Goal: Task Accomplishment & Management: Use online tool/utility

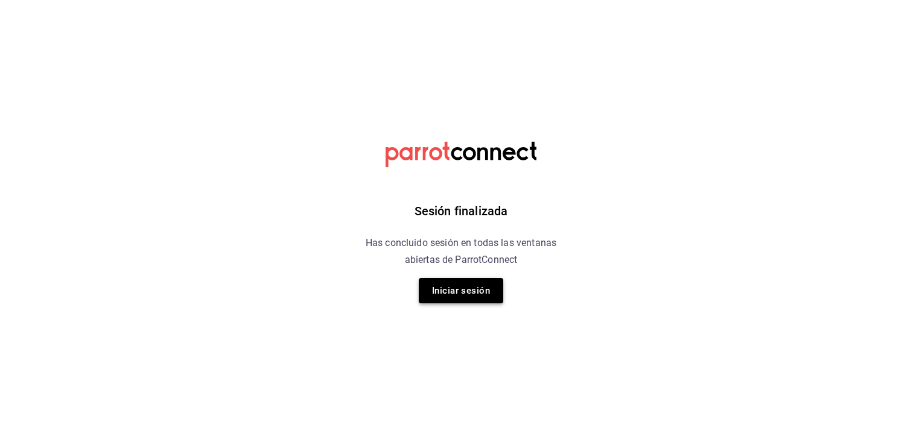
click at [458, 297] on button "Iniciar sesión" at bounding box center [461, 290] width 84 height 25
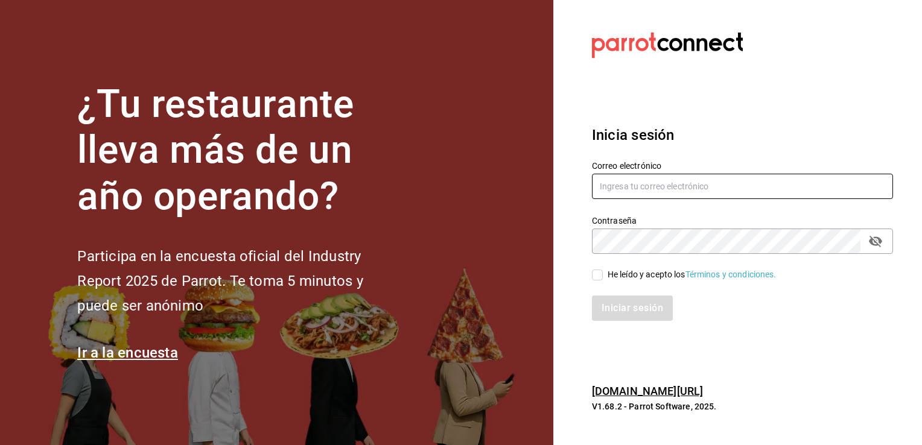
type input "frida.mon96@gmail.com"
click at [598, 285] on div "Iniciar sesión" at bounding box center [734, 301] width 315 height 40
click at [598, 276] on input "He leído y acepto los Términos y condiciones." at bounding box center [597, 275] width 11 height 11
checkbox input "true"
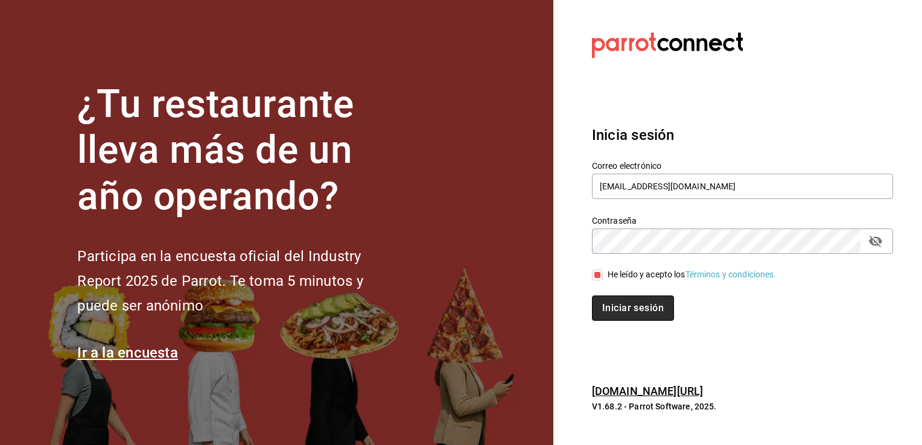
click at [622, 315] on button "Iniciar sesión" at bounding box center [633, 308] width 82 height 25
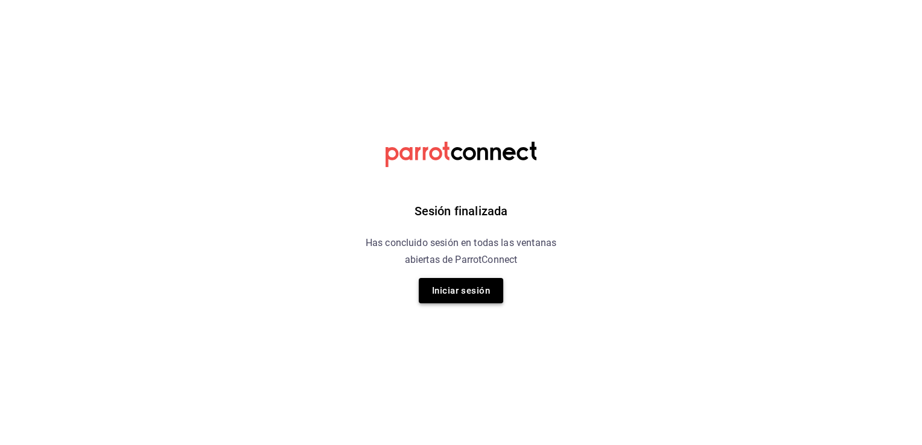
click at [472, 298] on button "Iniciar sesión" at bounding box center [461, 290] width 84 height 25
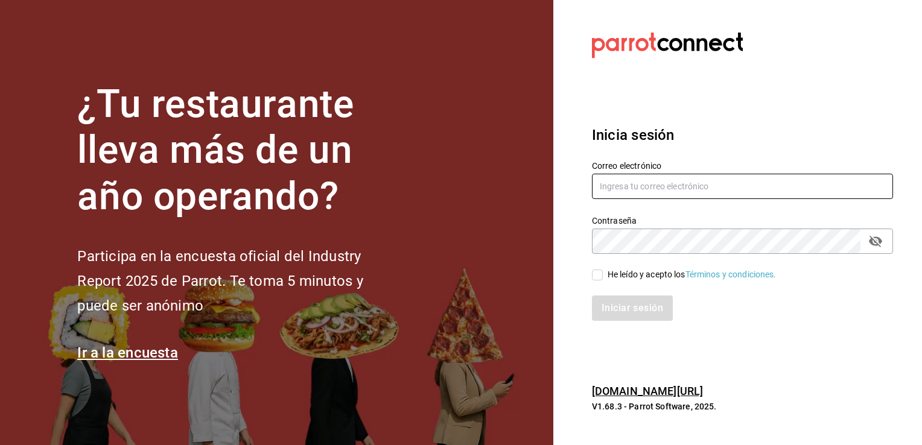
type input "[EMAIL_ADDRESS][DOMAIN_NAME]"
click at [595, 279] on input "He leído y acepto los Términos y condiciones." at bounding box center [597, 275] width 11 height 11
checkbox input "true"
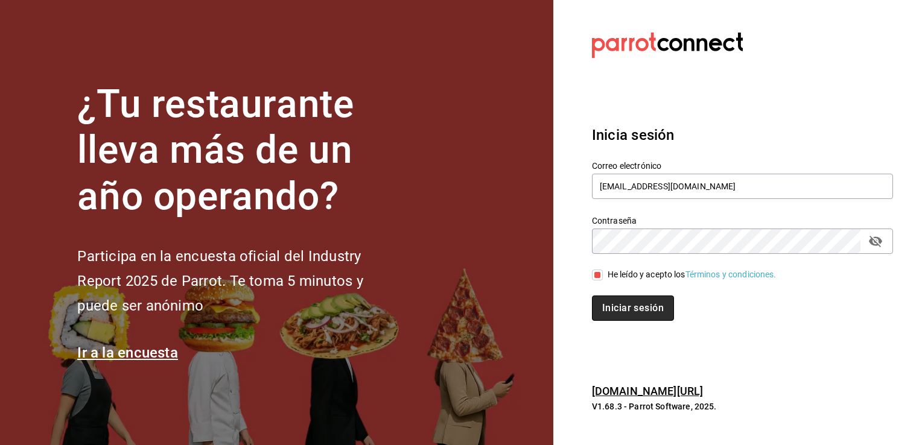
click at [622, 302] on button "Iniciar sesión" at bounding box center [633, 308] width 82 height 25
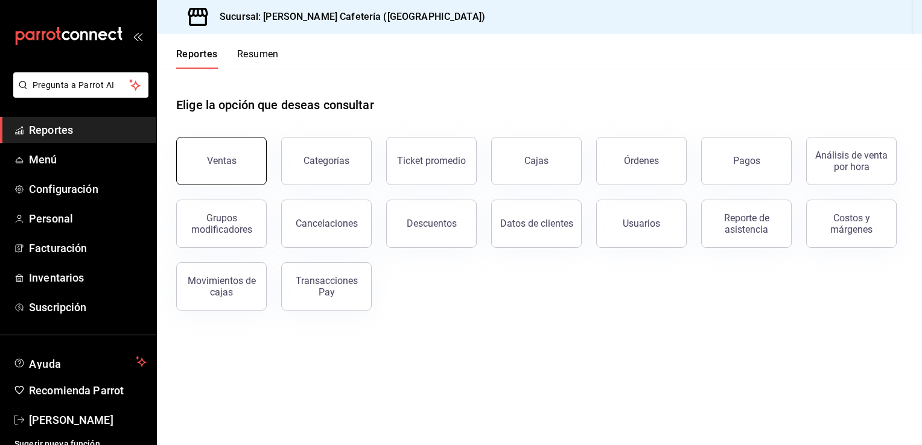
click at [248, 144] on button "Ventas" at bounding box center [221, 161] width 90 height 48
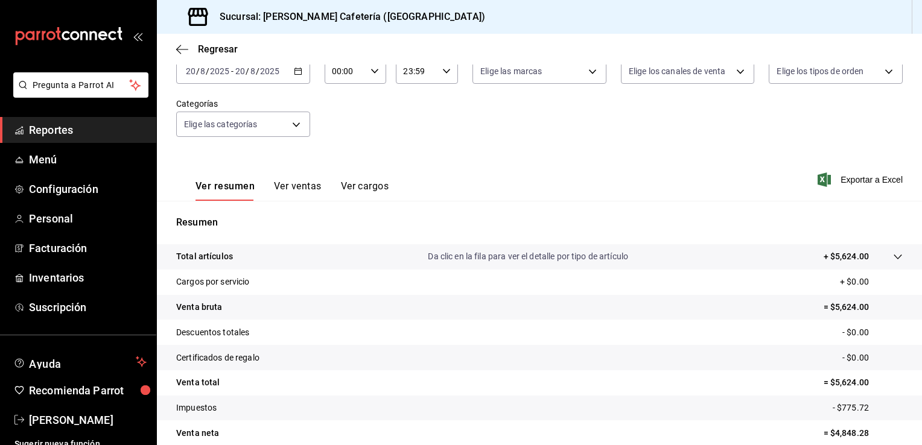
scroll to position [80, 0]
click at [294, 69] on icon "button" at bounding box center [298, 70] width 8 height 8
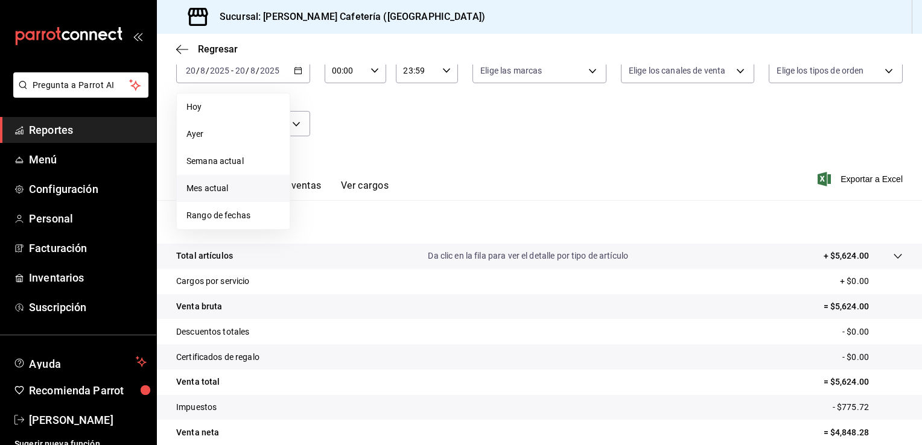
click at [254, 186] on span "Mes actual" at bounding box center [232, 188] width 93 height 13
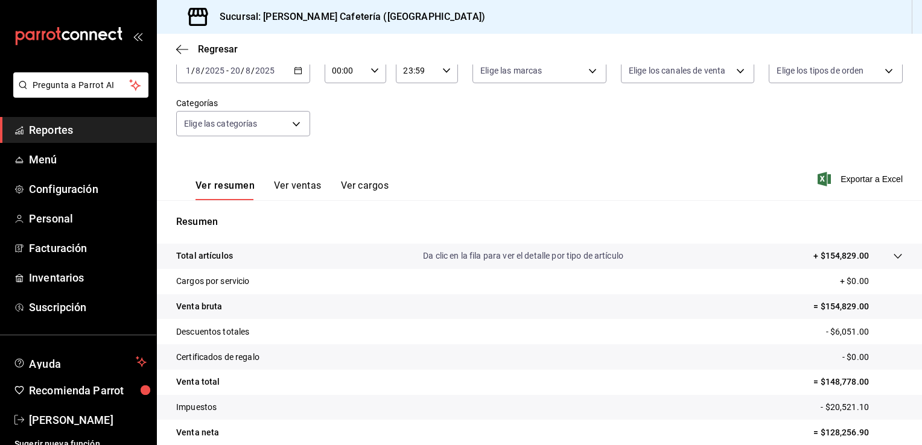
scroll to position [133, 0]
